Goal: Task Accomplishment & Management: Manage account settings

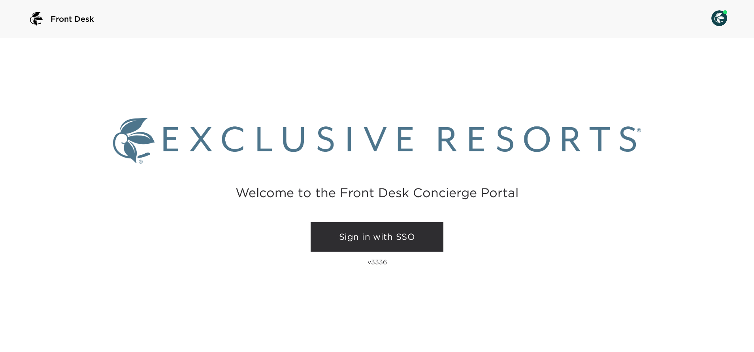
click at [375, 236] on link "Sign in with SSO" at bounding box center [377, 237] width 133 height 30
click at [383, 237] on link "Sign in with SSO" at bounding box center [377, 237] width 133 height 30
click at [358, 230] on link "Sign in with SSO" at bounding box center [377, 237] width 133 height 30
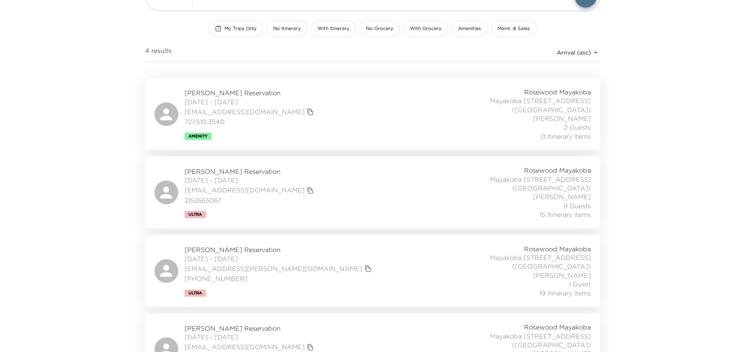
scroll to position [113, 0]
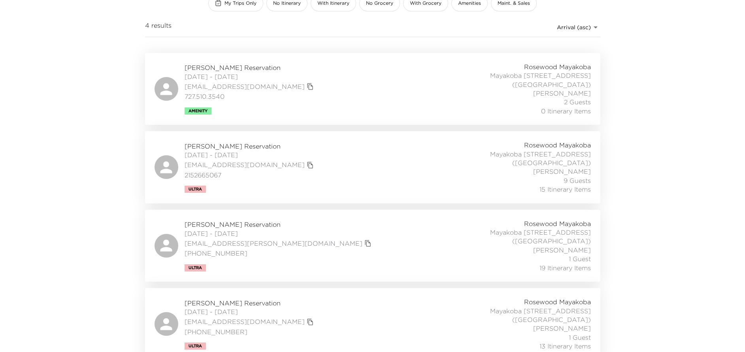
click at [388, 314] on div "[PERSON_NAME] Reservation [DATE] - [DATE] [EMAIL_ADDRESS][DOMAIN_NAME] [PHONE_N…" at bounding box center [373, 324] width 436 height 53
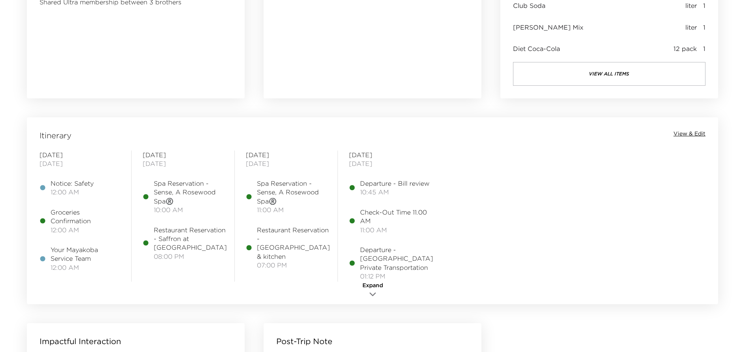
scroll to position [593, 0]
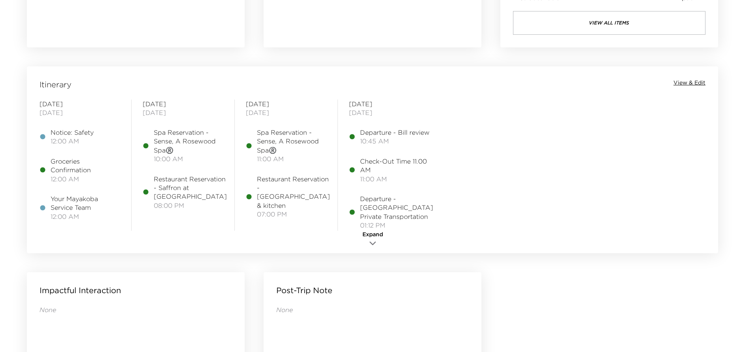
click at [680, 85] on span "View & Edit" at bounding box center [689, 83] width 32 height 8
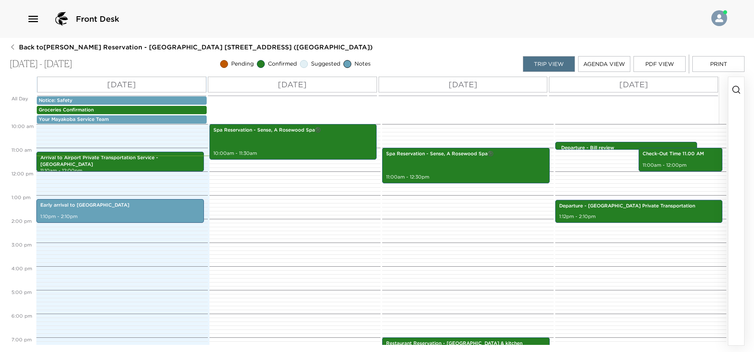
scroll to position [178, 0]
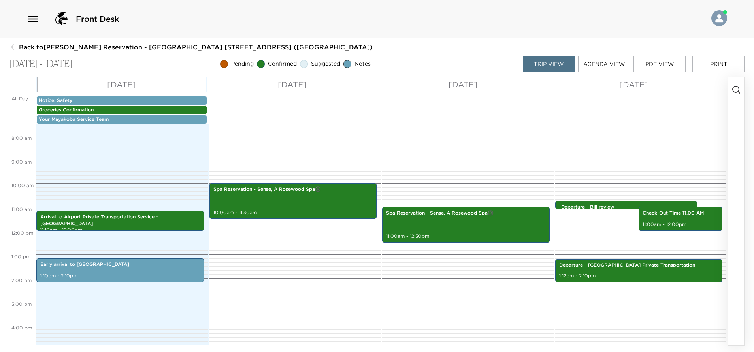
click at [740, 117] on button "button" at bounding box center [736, 211] width 16 height 268
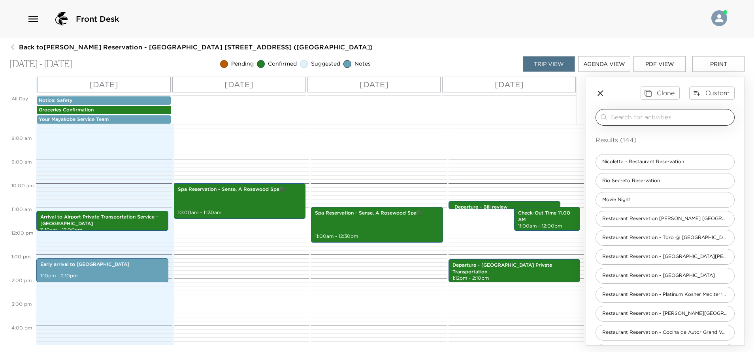
click at [668, 119] on input "search" at bounding box center [671, 117] width 120 height 9
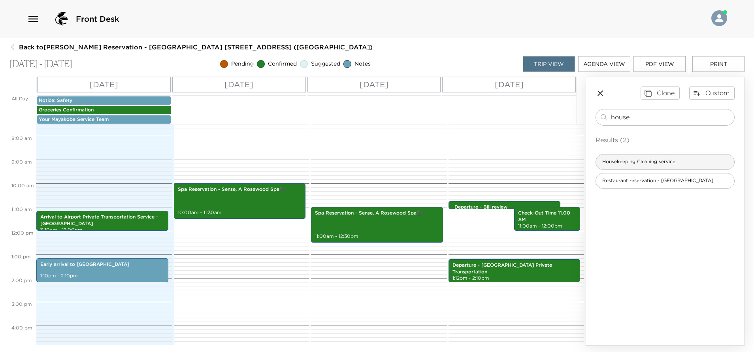
type input "house"
click at [677, 162] on span "Housekeeping Cleaning service" at bounding box center [639, 161] width 86 height 7
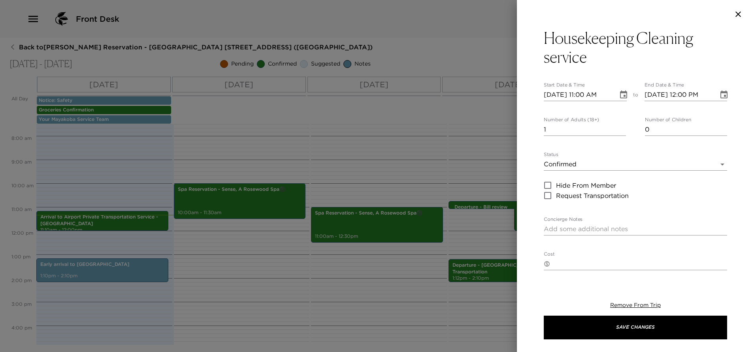
type textarea "Your Dedicated housekeeper will come into your villa at 9:00 AM to start cleani…"
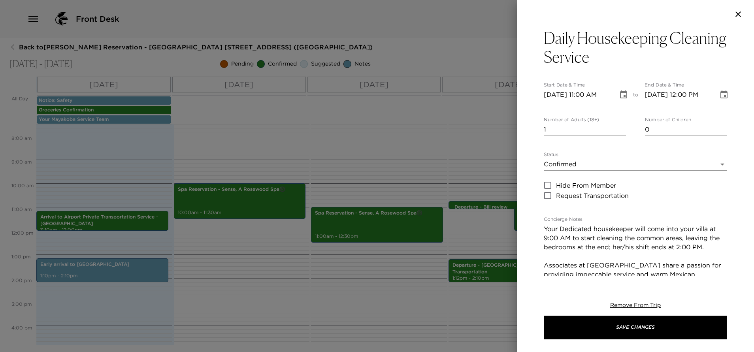
click at [620, 97] on icon "Choose date, selected date is Oct 2, 2025" at bounding box center [623, 94] width 7 height 8
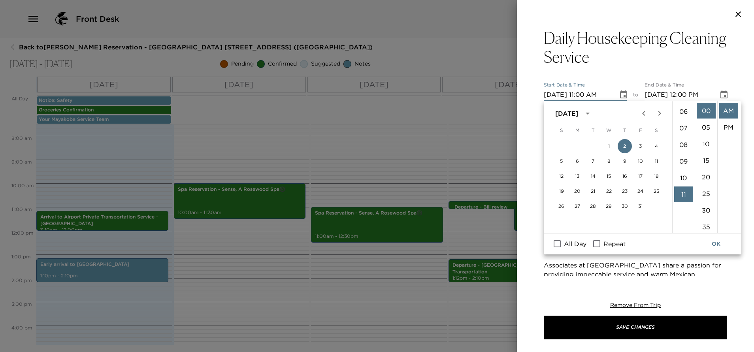
scroll to position [64, 0]
click at [682, 196] on li "09" at bounding box center [683, 196] width 19 height 16
type input "10/02/2025 09:00 AM"
click at [716, 245] on button "OK" at bounding box center [715, 244] width 25 height 15
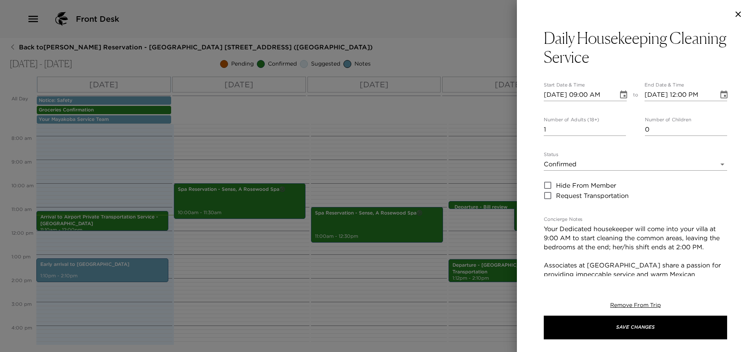
click at [719, 96] on icon "Choose date, selected date is Oct 2, 2025" at bounding box center [723, 94] width 9 height 9
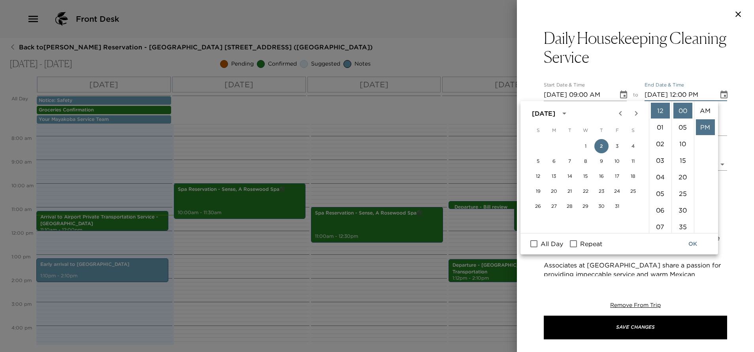
scroll to position [17, 0]
click at [720, 93] on icon "Choose date, selected date is Oct 2, 2025" at bounding box center [723, 94] width 7 height 8
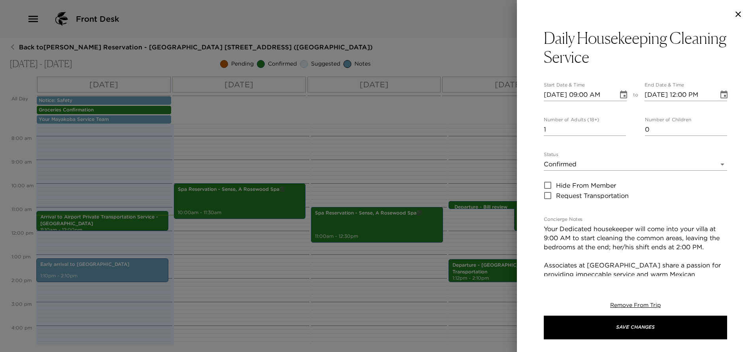
click at [720, 93] on icon "Choose date, selected date is Oct 2, 2025" at bounding box center [723, 94] width 7 height 8
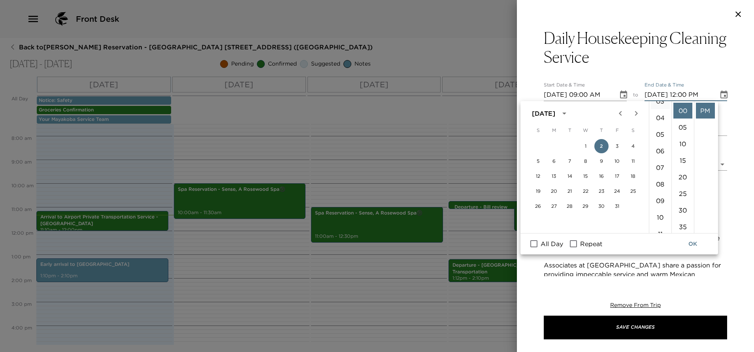
scroll to position [119, 0]
click at [660, 156] on li "10" at bounding box center [660, 158] width 19 height 16
click at [698, 105] on li "AM" at bounding box center [705, 111] width 19 height 16
type input "10/02/2025 10:00 AM"
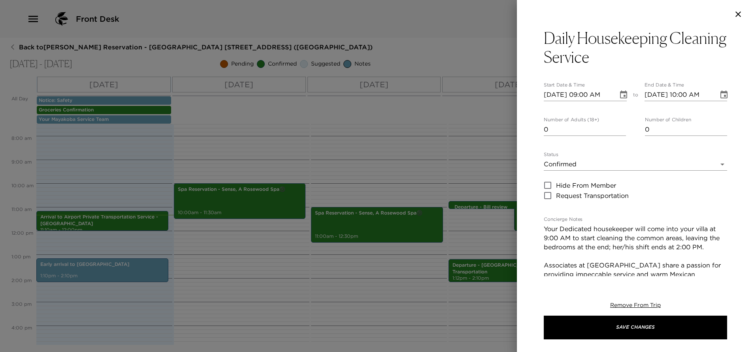
type input "0"
click at [619, 131] on input "0" at bounding box center [585, 129] width 82 height 13
click at [619, 94] on icon "Choose date, selected date is Oct 2, 2025" at bounding box center [623, 94] width 9 height 9
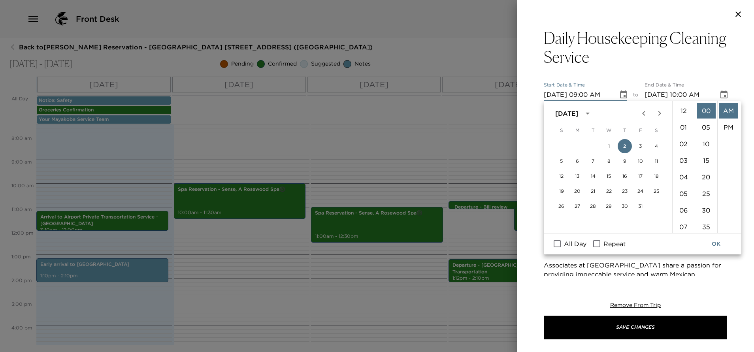
scroll to position [149, 0]
click at [599, 240] on input "Repeat" at bounding box center [596, 244] width 17 height 10
checkbox input "true"
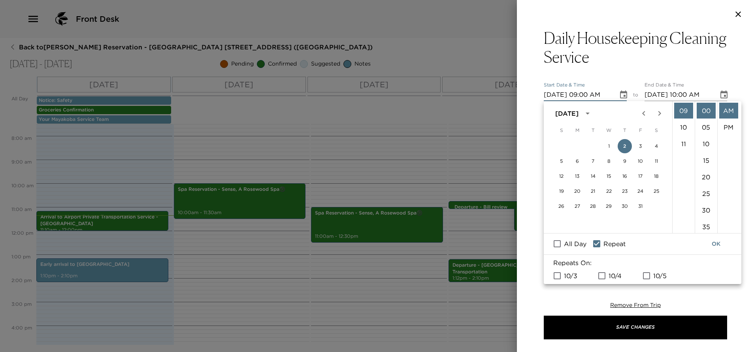
click at [598, 277] on input "10/4" at bounding box center [602, 276] width 17 height 10
checkbox input "true"
click at [556, 276] on input "10/3" at bounding box center [557, 276] width 17 height 10
click at [557, 279] on input "10/3" at bounding box center [557, 276] width 17 height 10
checkbox input "false"
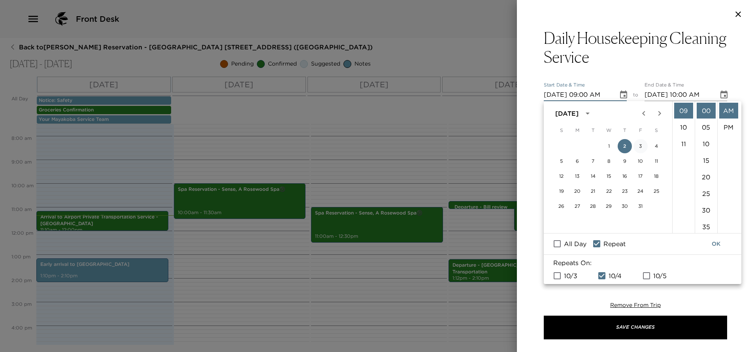
click at [640, 148] on button "3" at bounding box center [640, 146] width 14 height 14
type input "10/03/2025 09:00 AM"
type input "10/03/2025 10:00 AM"
click at [647, 274] on input "10/5" at bounding box center [646, 276] width 17 height 10
checkbox input "true"
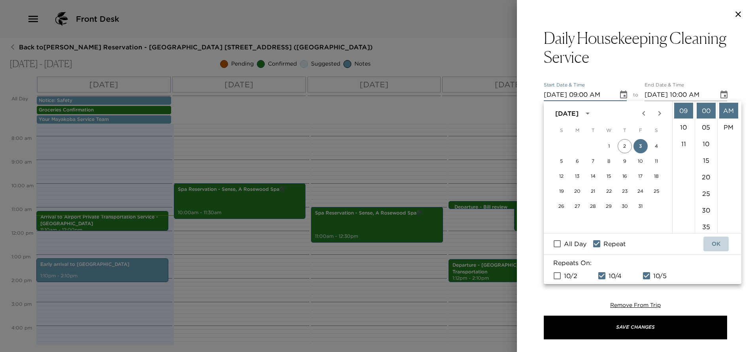
click at [713, 246] on button "OK" at bounding box center [715, 244] width 25 height 15
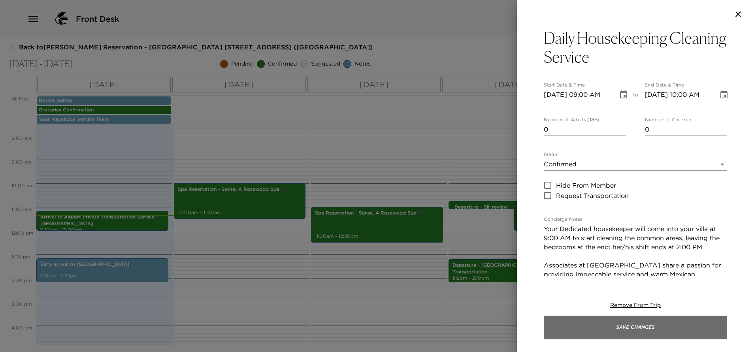
click at [661, 328] on button "Save Changes" at bounding box center [635, 328] width 183 height 24
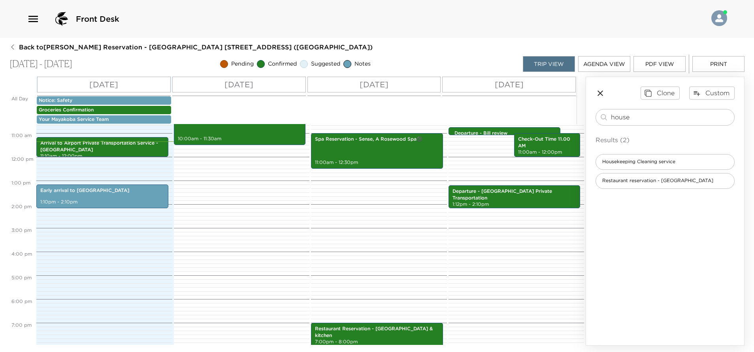
scroll to position [178, 0]
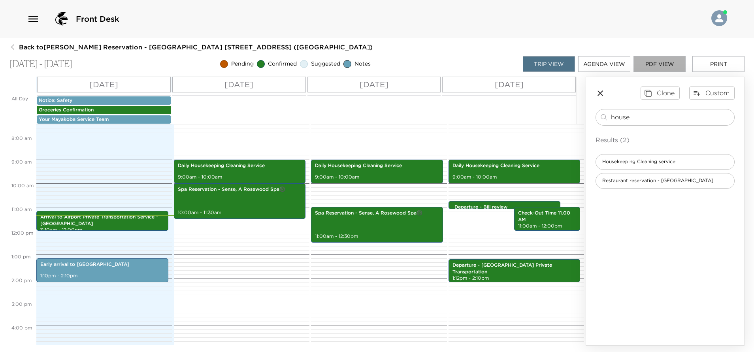
click at [657, 64] on button "PDF View" at bounding box center [659, 64] width 52 height 16
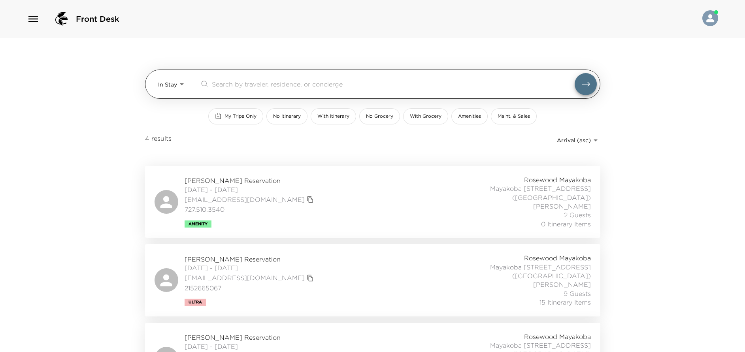
click at [181, 87] on body "Front Desk In Stay In-Stay ​ My Trips Only No Itinerary With Itinerary No Groce…" at bounding box center [372, 176] width 745 height 352
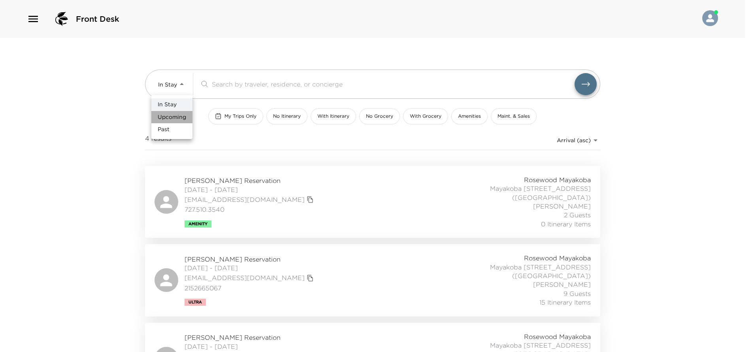
click at [173, 122] on li "Upcoming" at bounding box center [171, 117] width 41 height 13
type input "Upcoming"
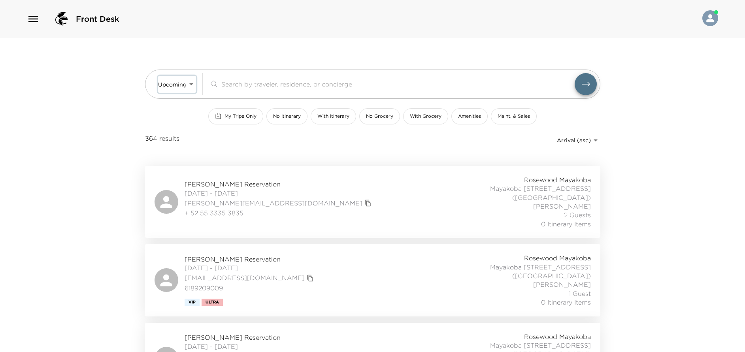
scroll to position [59, 0]
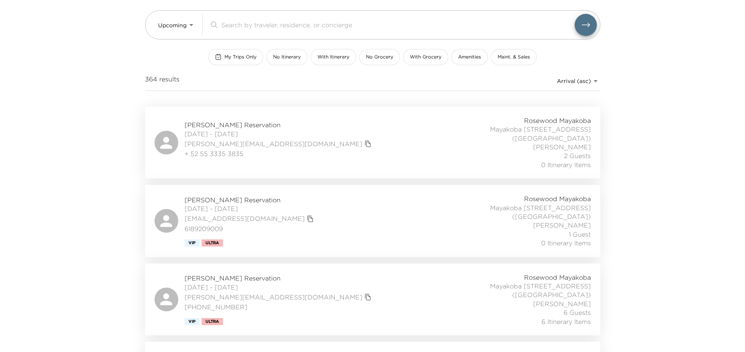
click at [356, 289] on div "Jim Bush Reservation 10/05/2025 - 10/11/2025 jim@breezeproduction.com (918) 671…" at bounding box center [373, 299] width 436 height 53
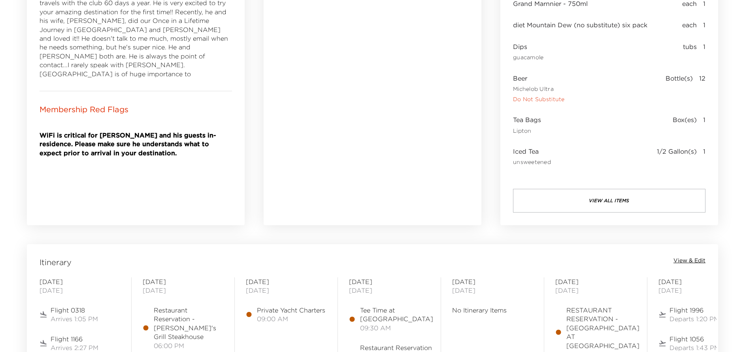
scroll to position [593, 0]
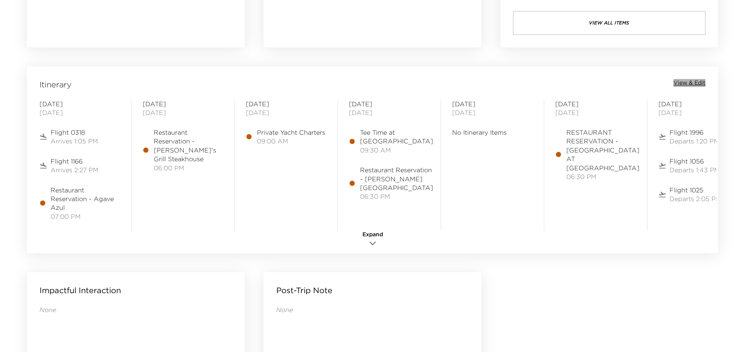
click at [697, 81] on span "View & Edit" at bounding box center [689, 83] width 32 height 8
